Goal: Task Accomplishment & Management: Manage account settings

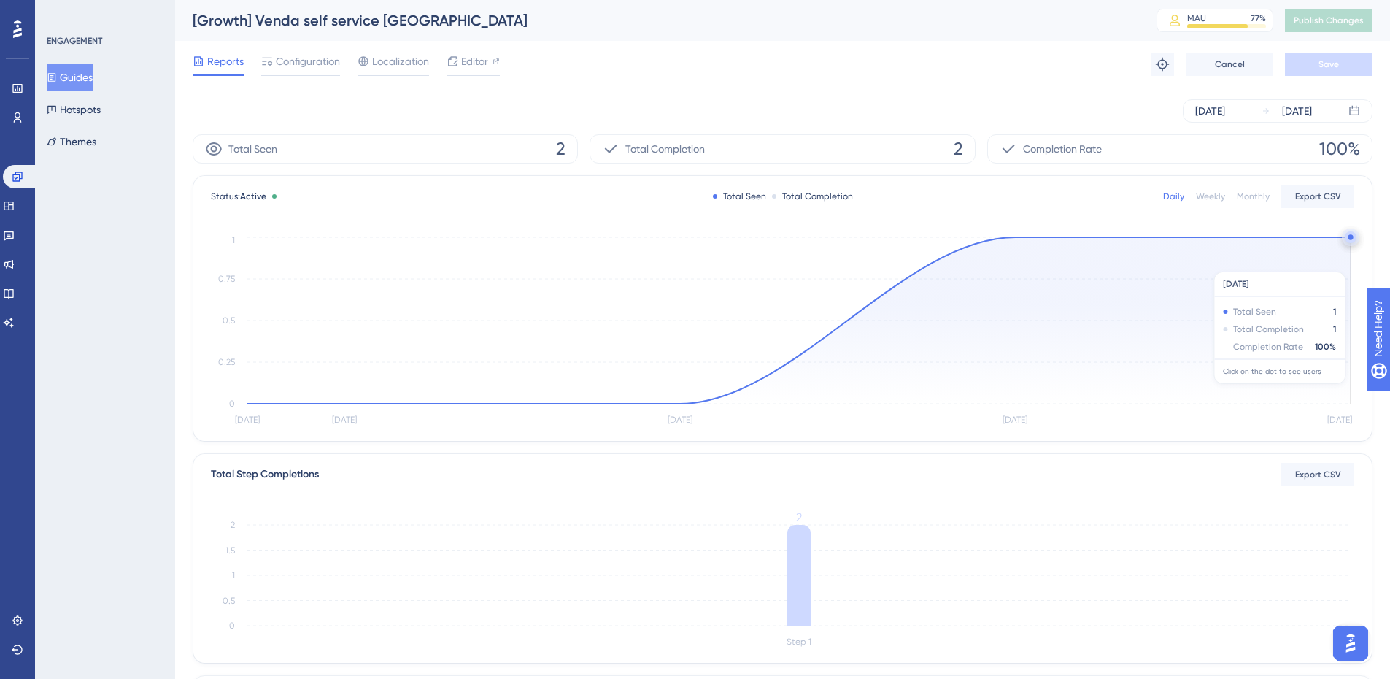
click at [1318, 264] on icon at bounding box center [798, 320] width 1103 height 166
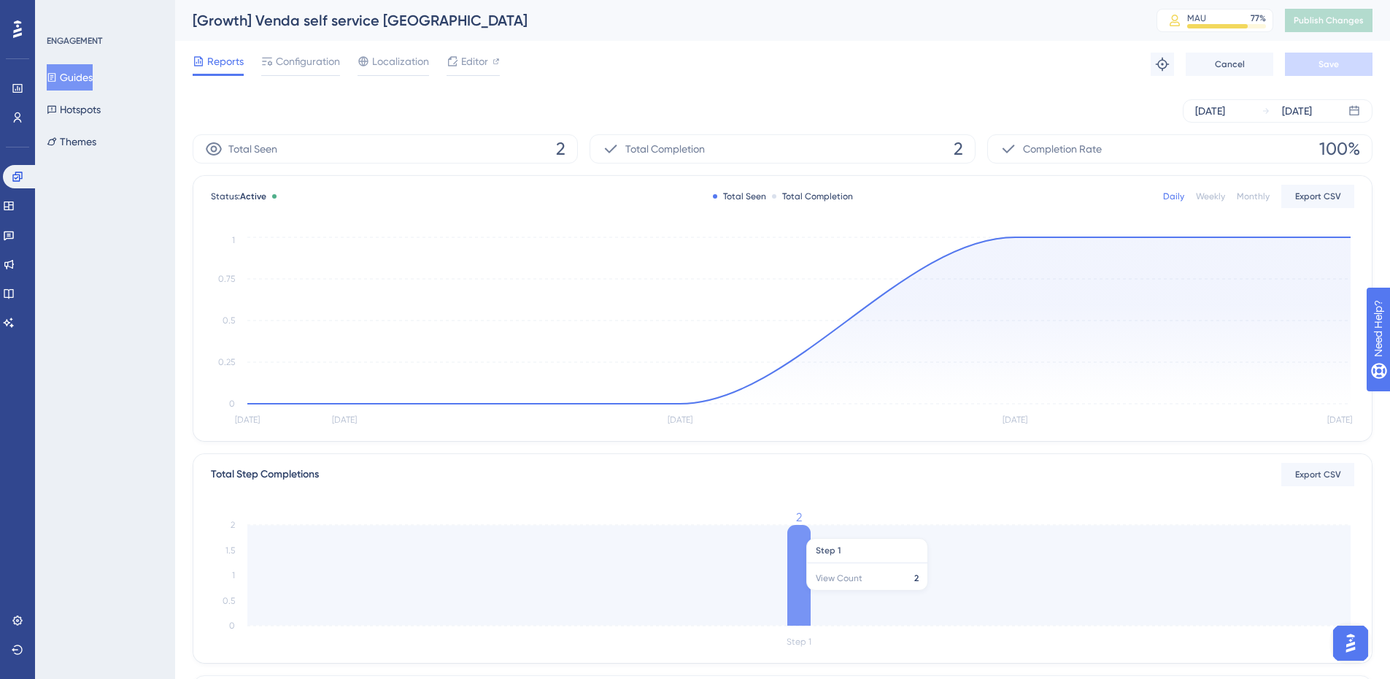
click at [859, 598] on icon "Step 1 0 0.5 1 1.5 2 2" at bounding box center [782, 580] width 1143 height 139
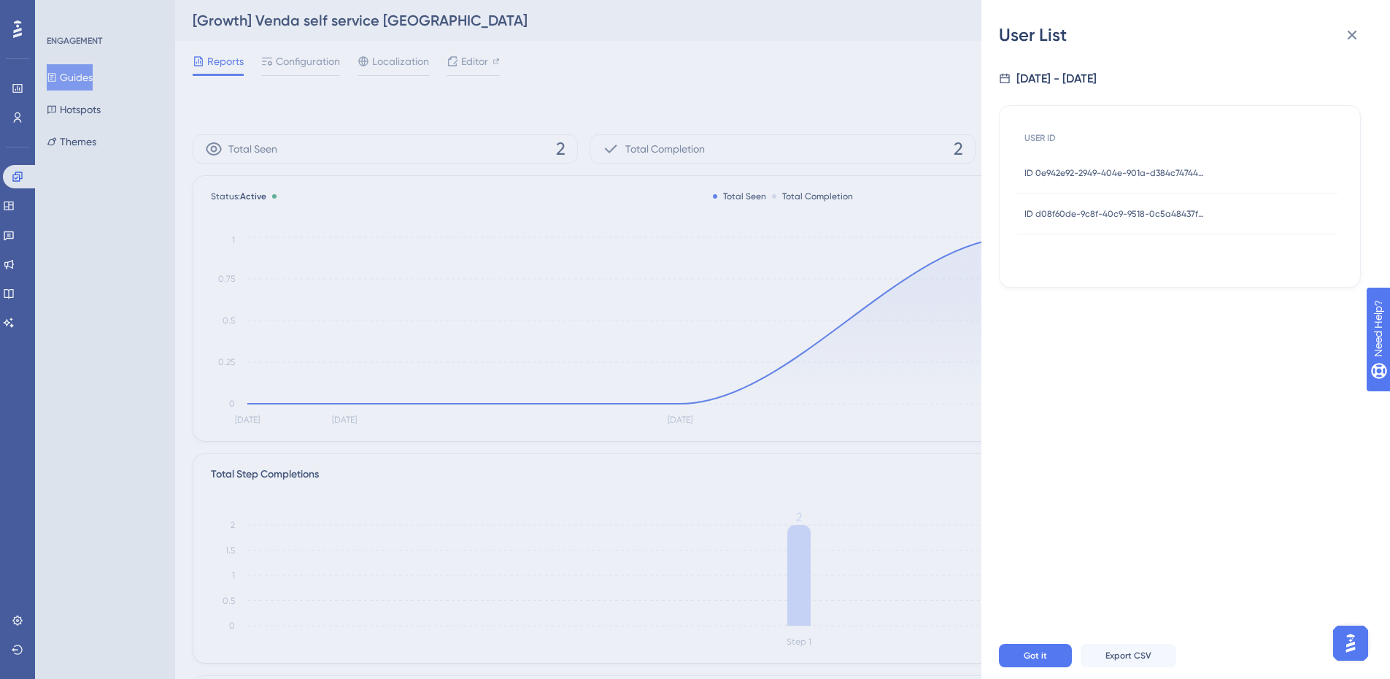
click at [1116, 212] on span "ID d08f60de-9c8f-40c9-9518-0c5a48437f87" at bounding box center [1115, 214] width 182 height 12
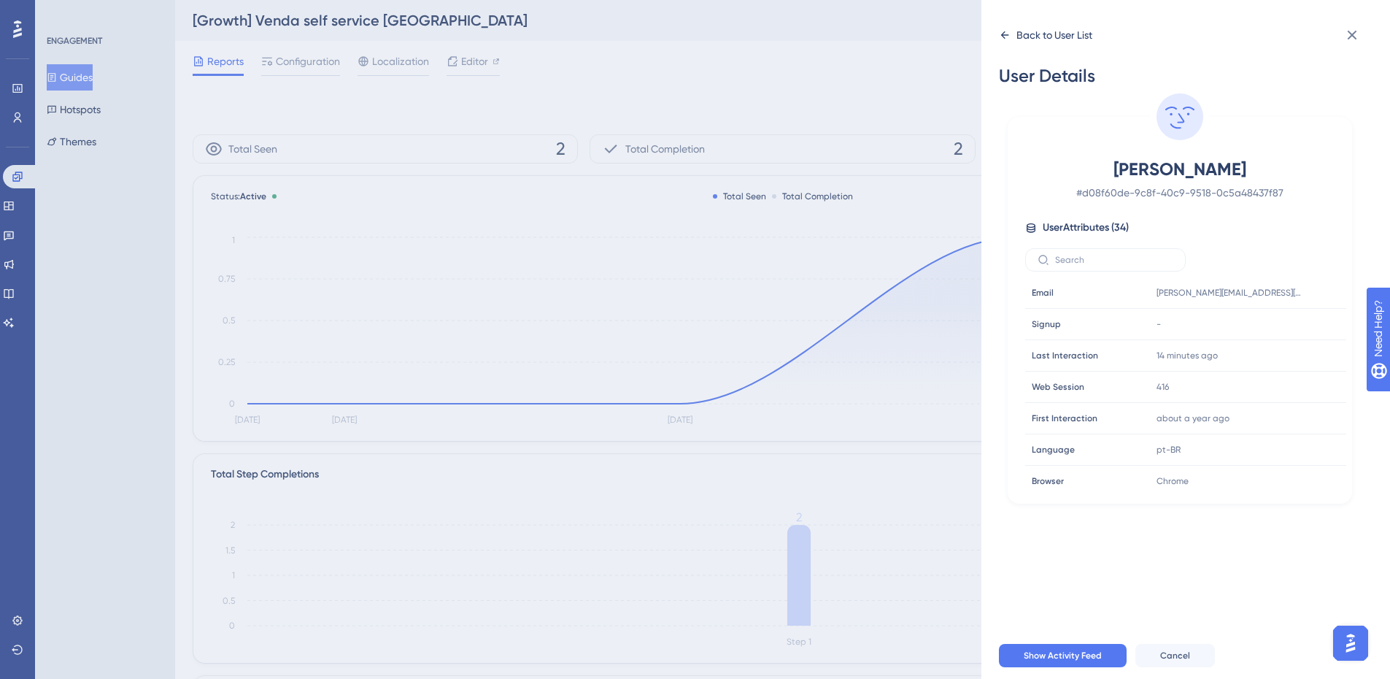
click at [1039, 33] on div "Back to User List" at bounding box center [1054, 35] width 76 height 18
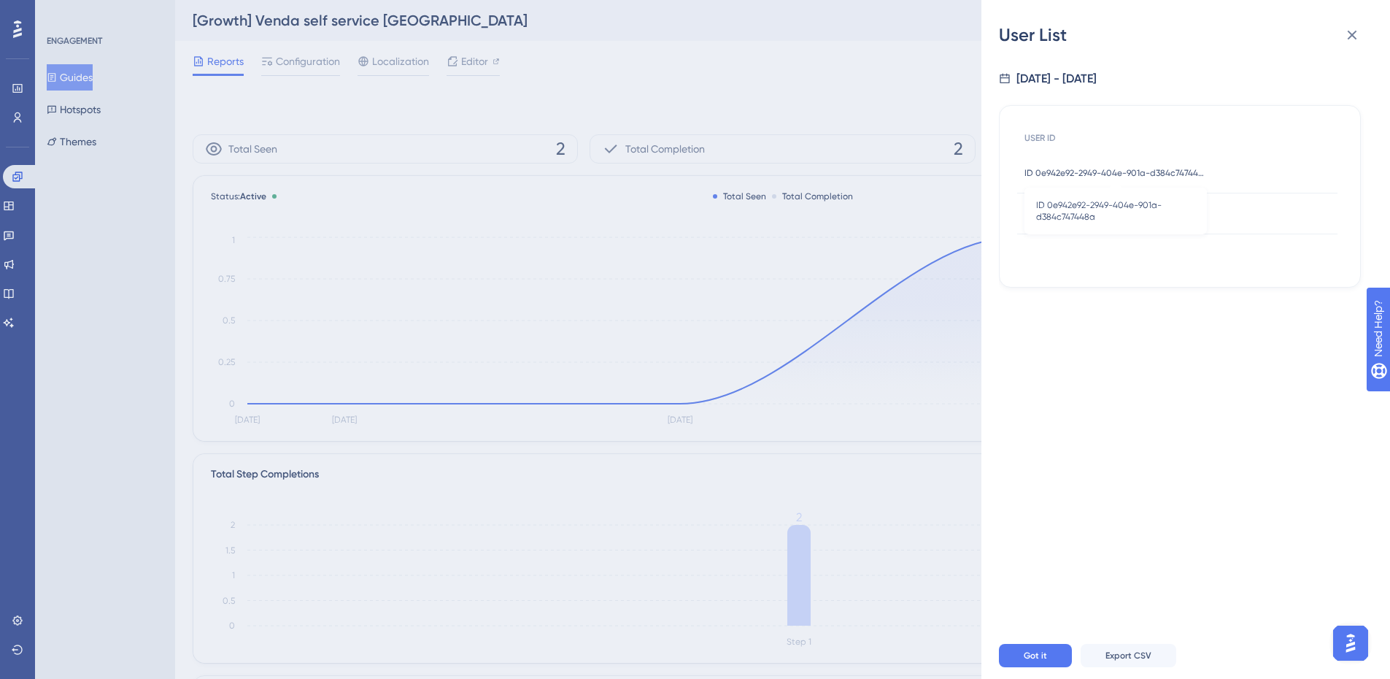
click at [1145, 177] on span "ID 0e942e92-2949-404e-901a-d384c747448a" at bounding box center [1115, 173] width 182 height 12
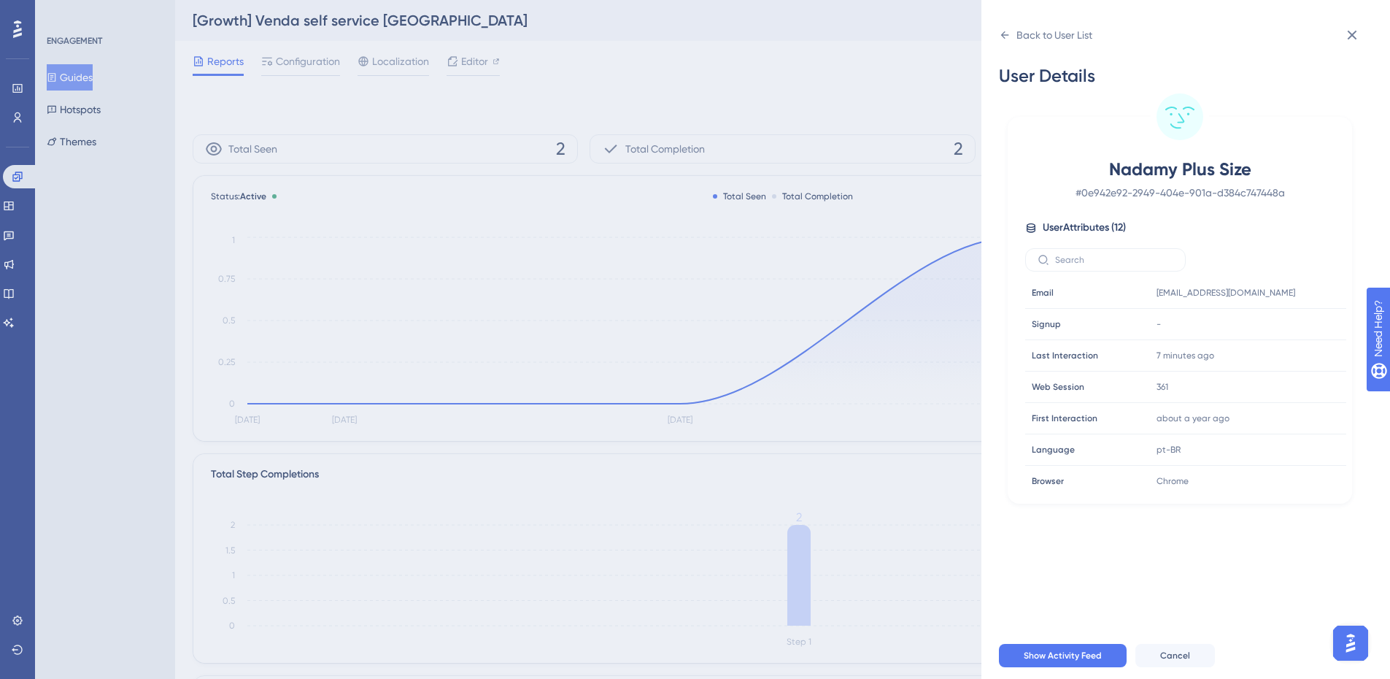
click at [1176, 167] on span "Nadamy Plus Size" at bounding box center [1179, 169] width 257 height 23
click at [1288, 285] on div at bounding box center [1290, 292] width 23 height 23
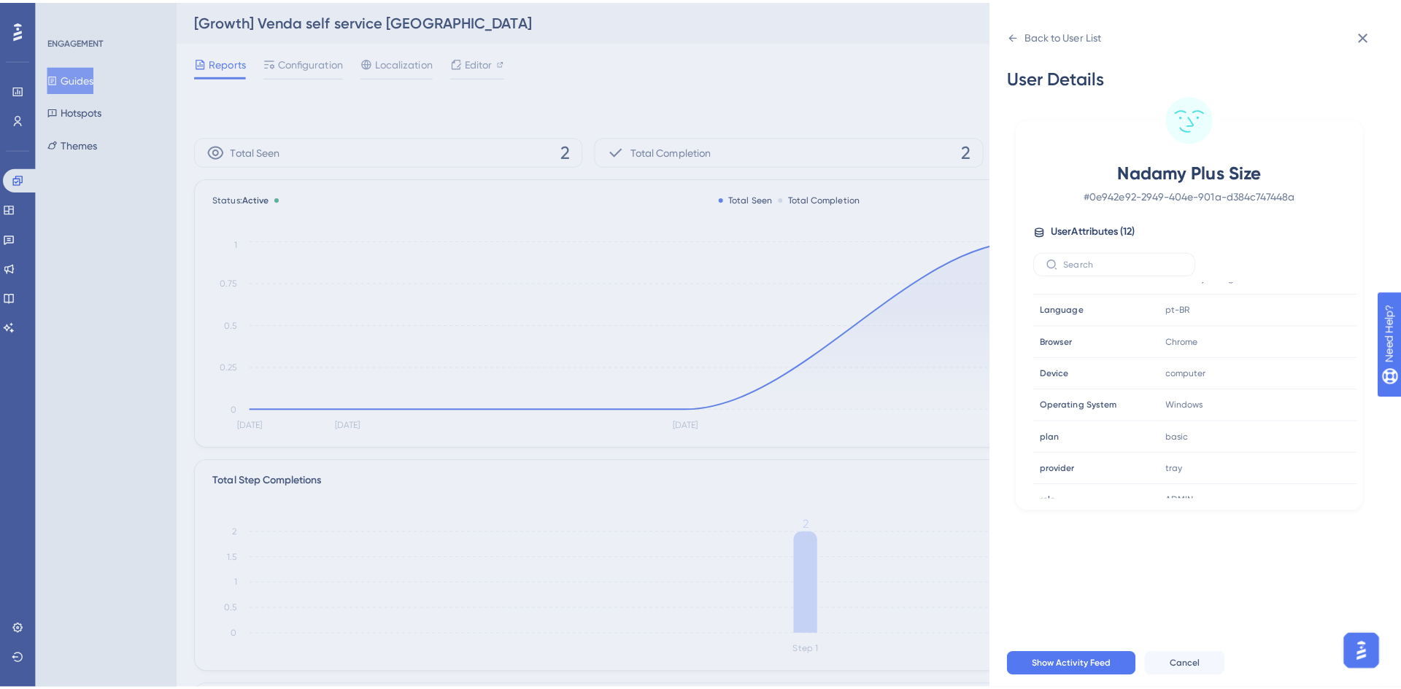
scroll to position [146, 0]
click at [1083, 661] on span "Show Activity Feed" at bounding box center [1063, 655] width 78 height 12
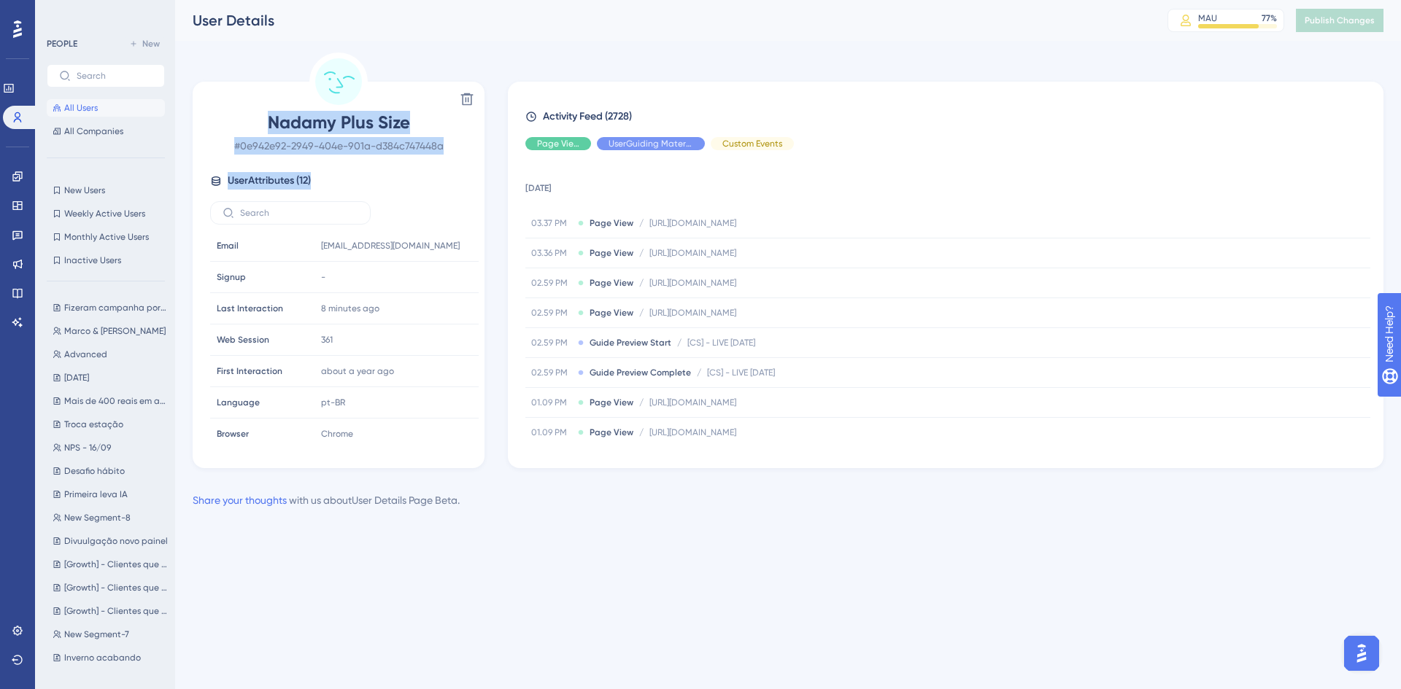
drag, startPoint x: 352, startPoint y: 177, endPoint x: 239, endPoint y: 123, distance: 124.3
click at [239, 123] on div "Nadamy Plus Size # 0e942e92-2949-404e-901a-d384c747448a User Attributes ( 12 ) …" at bounding box center [338, 278] width 280 height 334
click at [239, 123] on span "Nadamy Plus Size" at bounding box center [338, 122] width 257 height 23
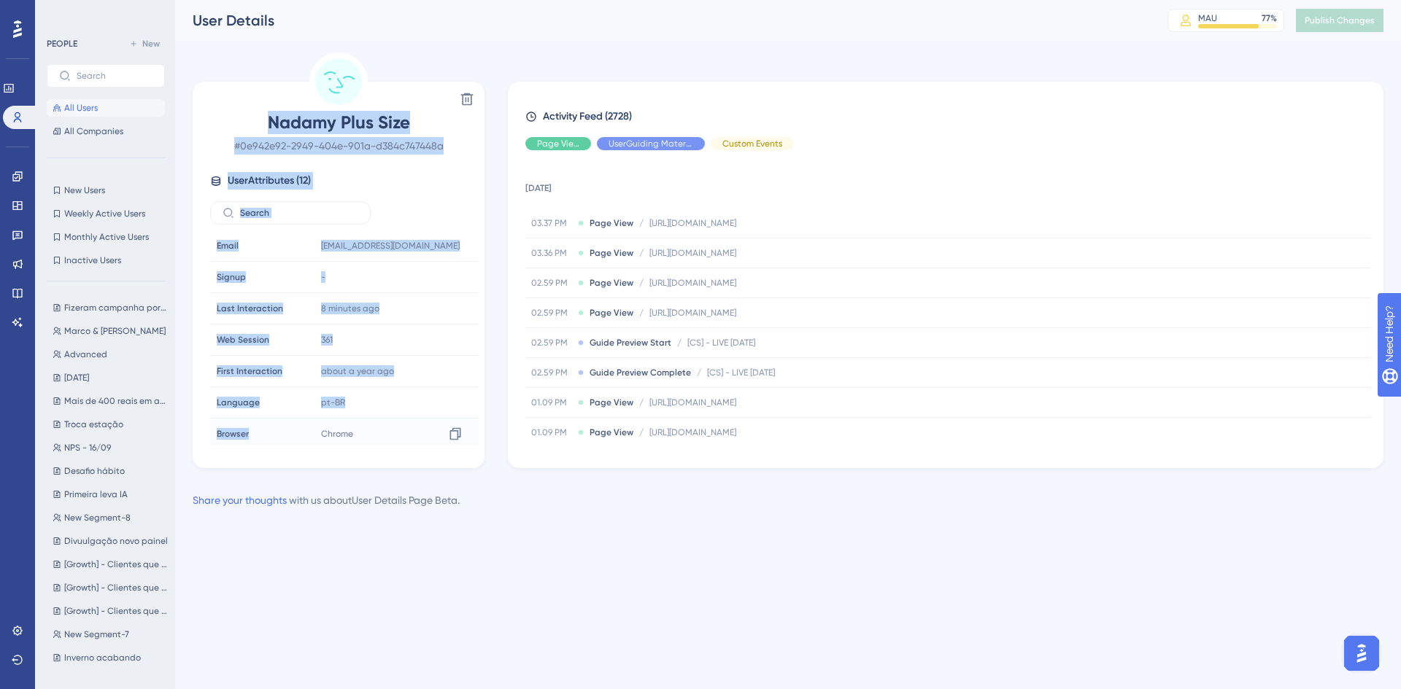
drag, startPoint x: 239, startPoint y: 123, endPoint x: 416, endPoint y: 427, distance: 351.1
click at [416, 427] on div "Nadamy Plus Size # 0e942e92-2949-404e-901a-d384c747448a User Attributes ( 12 ) …" at bounding box center [338, 278] width 280 height 334
drag, startPoint x: 372, startPoint y: 423, endPoint x: 233, endPoint y: 105, distance: 347.0
click at [234, 105] on div "Delete Nadamy Plus Size # 0e942e92-2949-404e-901a-d384c747448a User Attributes …" at bounding box center [339, 275] width 292 height 387
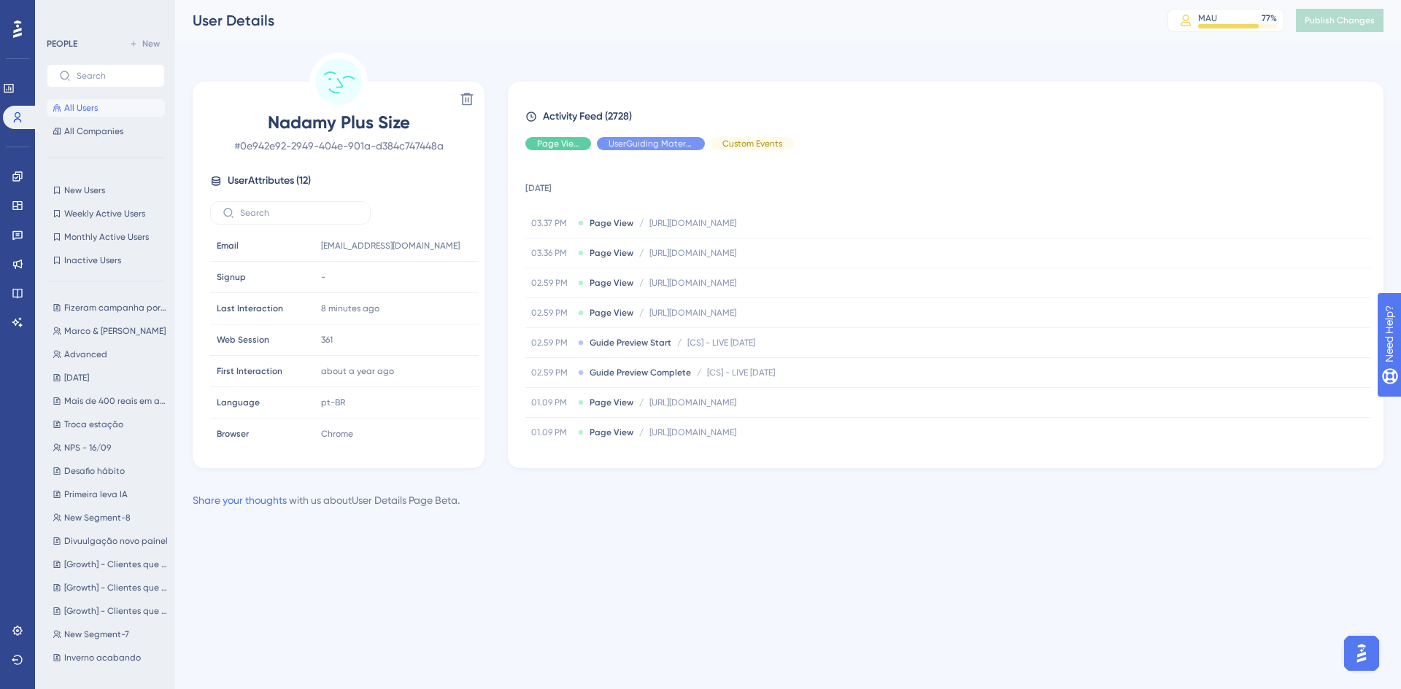
click at [233, 105] on div "Delete" at bounding box center [338, 99] width 280 height 23
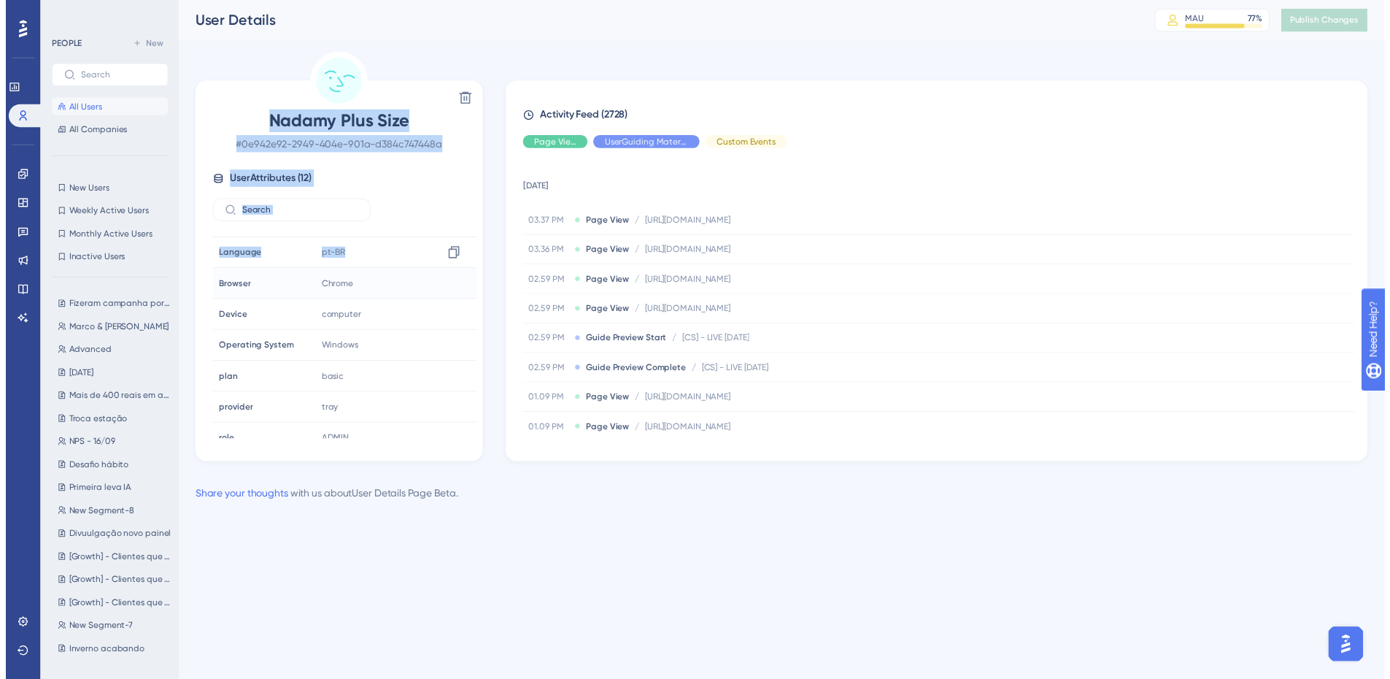
scroll to position [162, 0]
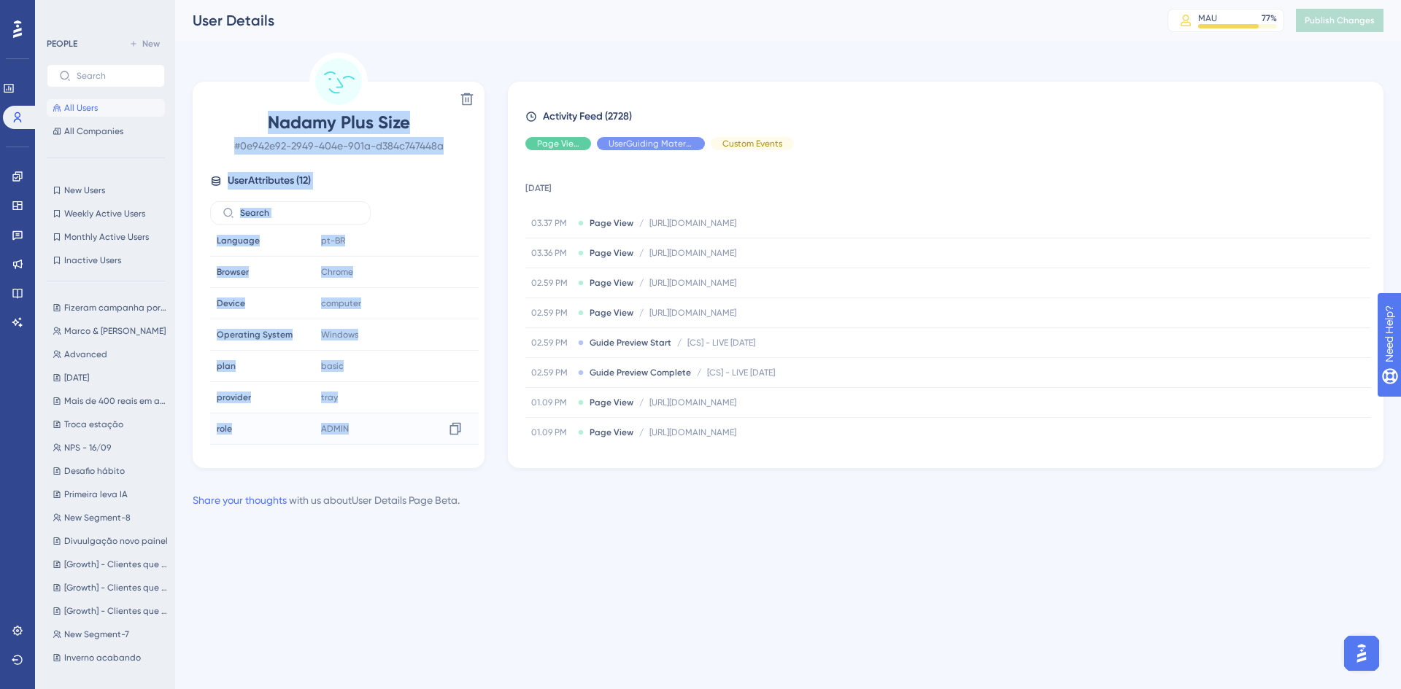
drag, startPoint x: 230, startPoint y: 117, endPoint x: 373, endPoint y: 422, distance: 336.8
click at [373, 422] on div "Nadamy Plus Size # 0e942e92-2949-404e-901a-d384c747448a User Attributes ( 12 ) …" at bounding box center [338, 278] width 280 height 334
click at [405, 186] on div "User Attributes ( 12 )" at bounding box center [338, 181] width 257 height 18
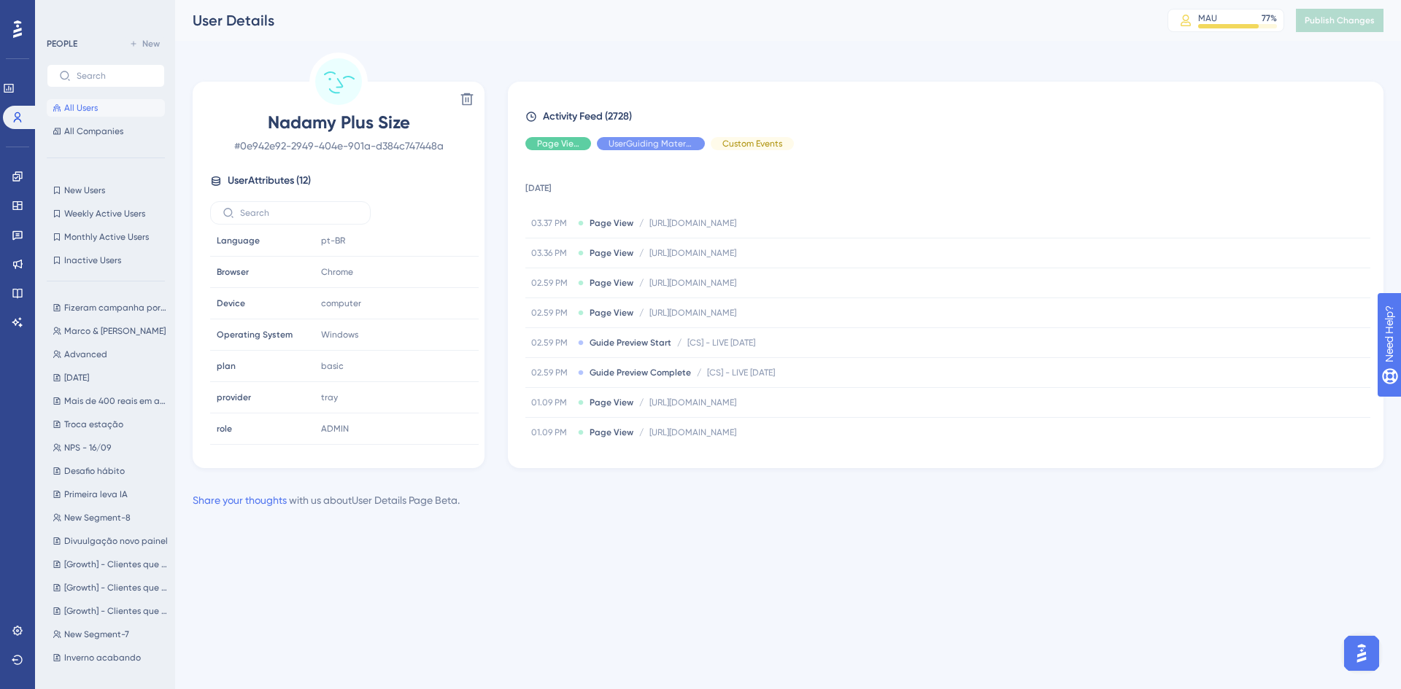
click at [415, 123] on span "Nadamy Plus Size" at bounding box center [338, 122] width 257 height 23
click at [805, 90] on div "Activity Feed (2728) Page View UserGuiding Material Custom Events [DATE] 03.37 …" at bounding box center [946, 275] width 876 height 387
drag, startPoint x: 527, startPoint y: 48, endPoint x: 518, endPoint y: 53, distance: 9.8
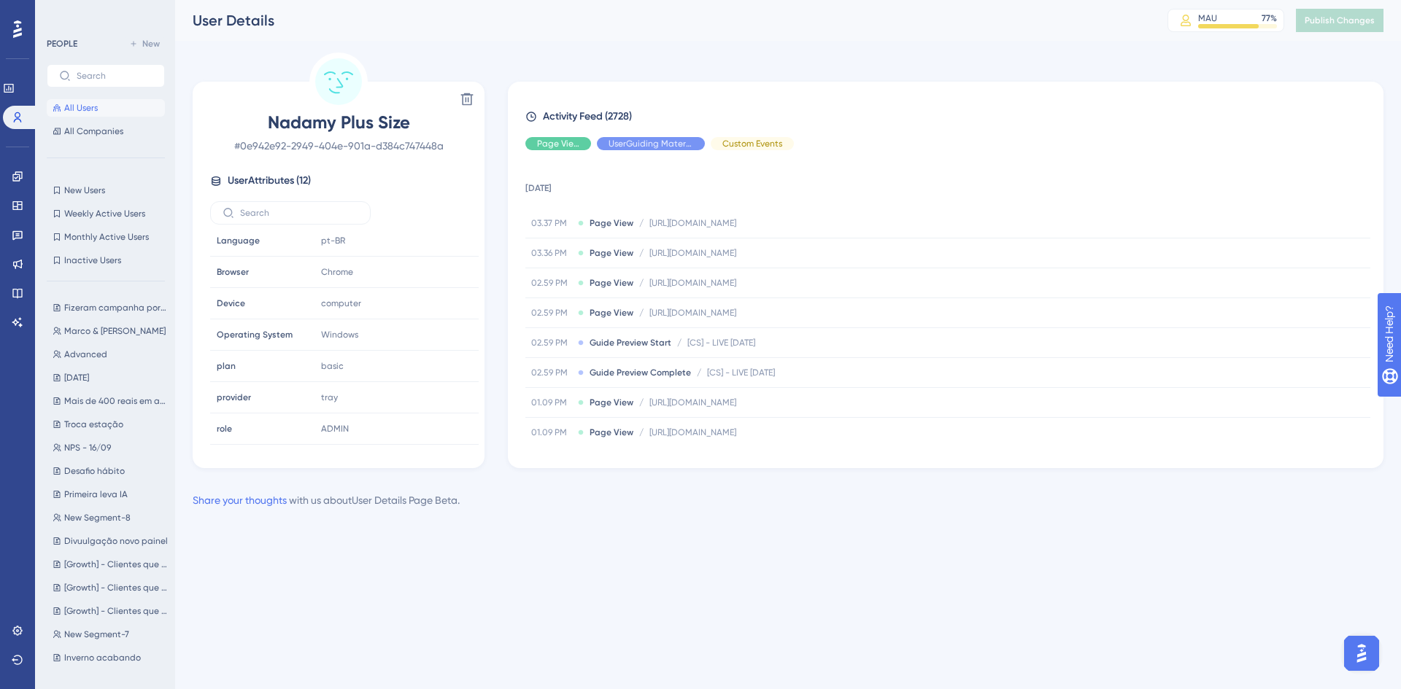
click at [526, 48] on div "Performance Users Engagement Widgets Feedback Product Updates Knowledge Base AI…" at bounding box center [788, 266] width 1226 height 533
click at [12, 120] on icon at bounding box center [18, 118] width 12 height 12
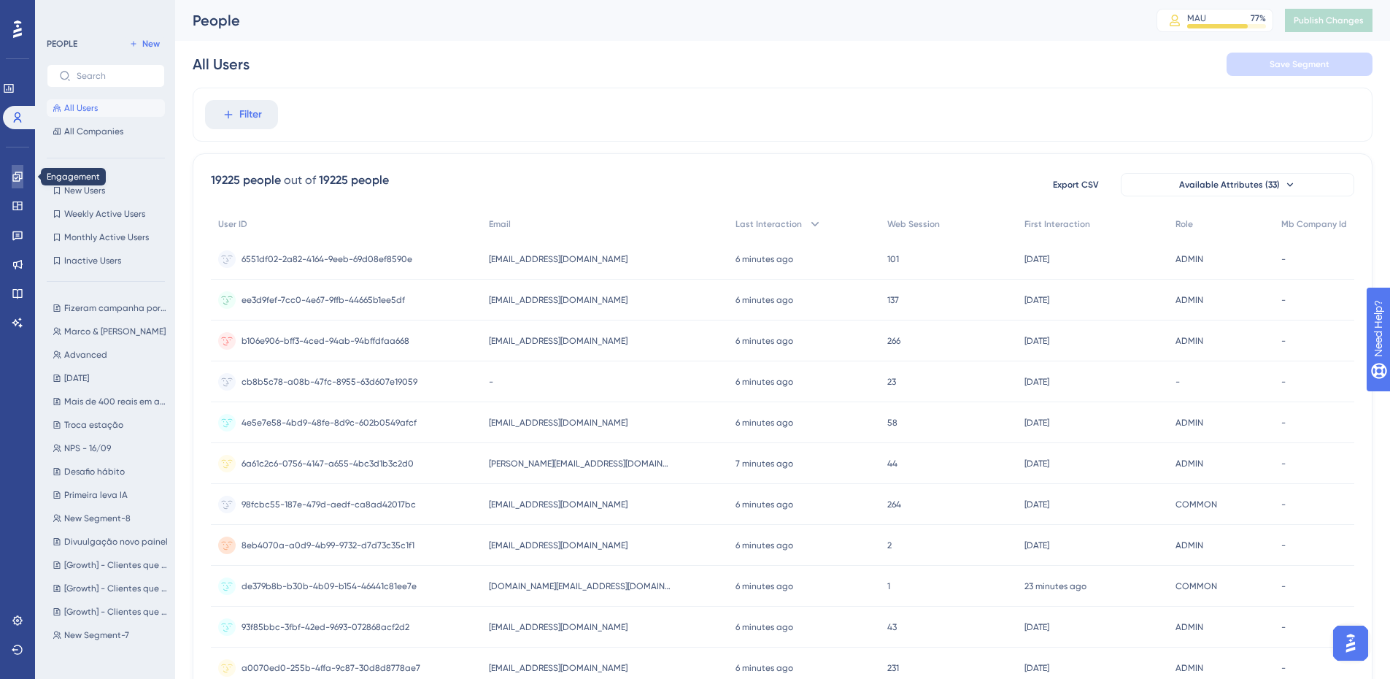
click at [23, 171] on icon at bounding box center [18, 177] width 12 height 12
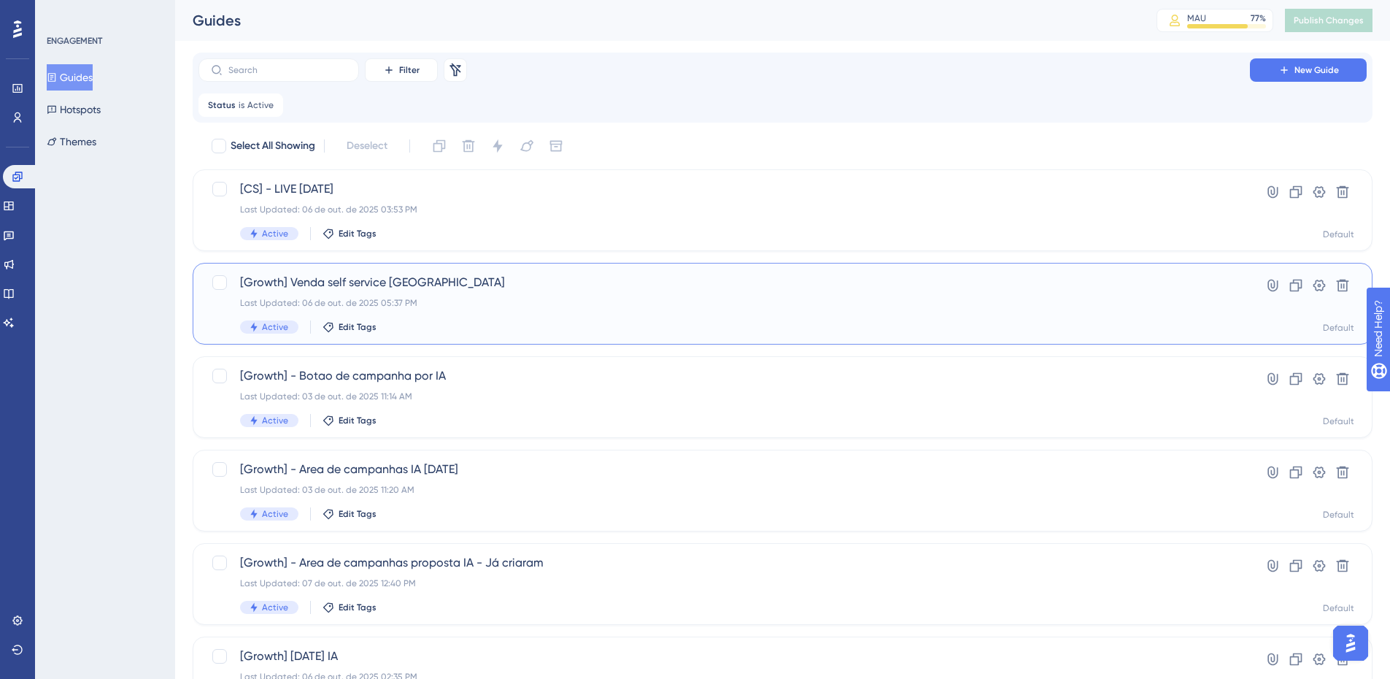
click at [425, 293] on div "[Growth] Venda self service [GEOGRAPHIC_DATA] Last Updated: 06 de out. de 2025 …" at bounding box center [724, 304] width 968 height 60
